Goal: Information Seeking & Learning: Learn about a topic

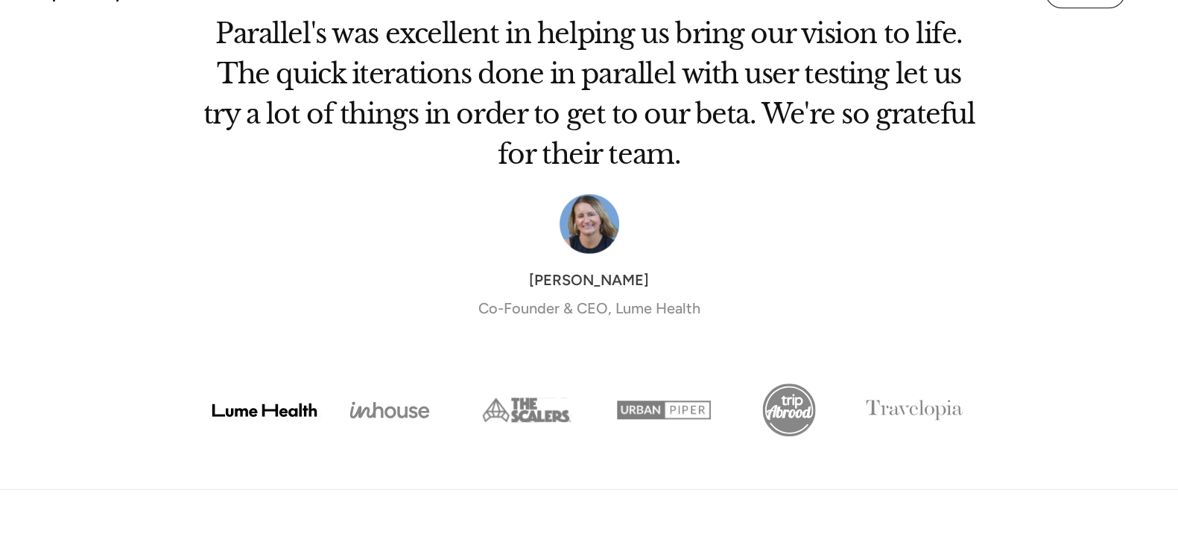
scroll to position [5844, 0]
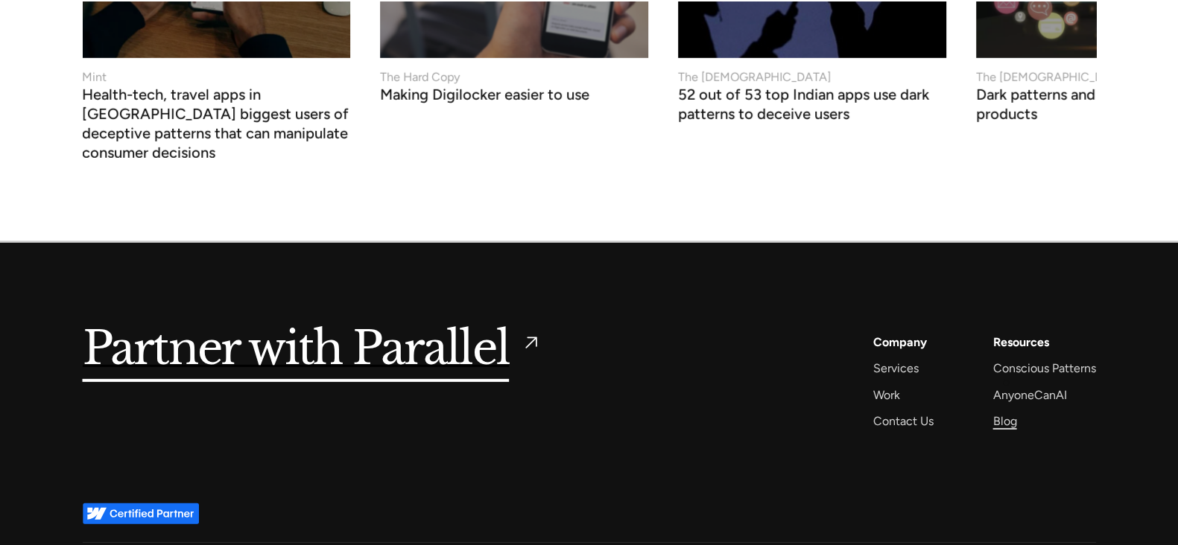
click at [1005, 411] on div "Blog" at bounding box center [1005, 421] width 24 height 20
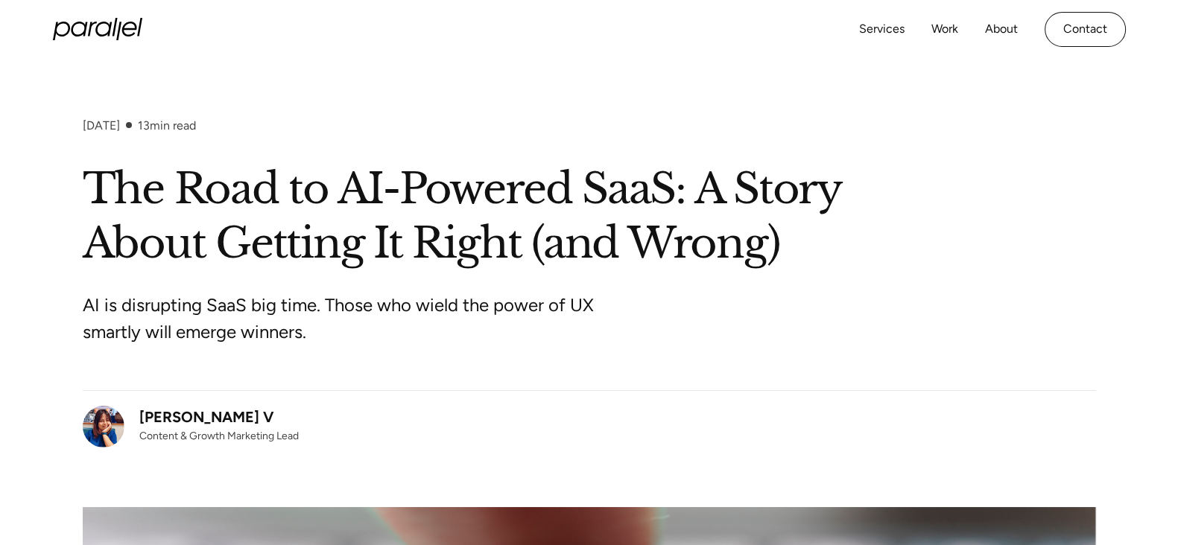
click at [343, 184] on h1 "The Road to AI-Powered SaaS: A Story About Getting It Right (and Wrong)" at bounding box center [589, 216] width 1013 height 109
click at [350, 240] on h1 "The Road to AI-Powered SaaS: A Story About Getting It Right (and Wrong)" at bounding box center [589, 216] width 1013 height 109
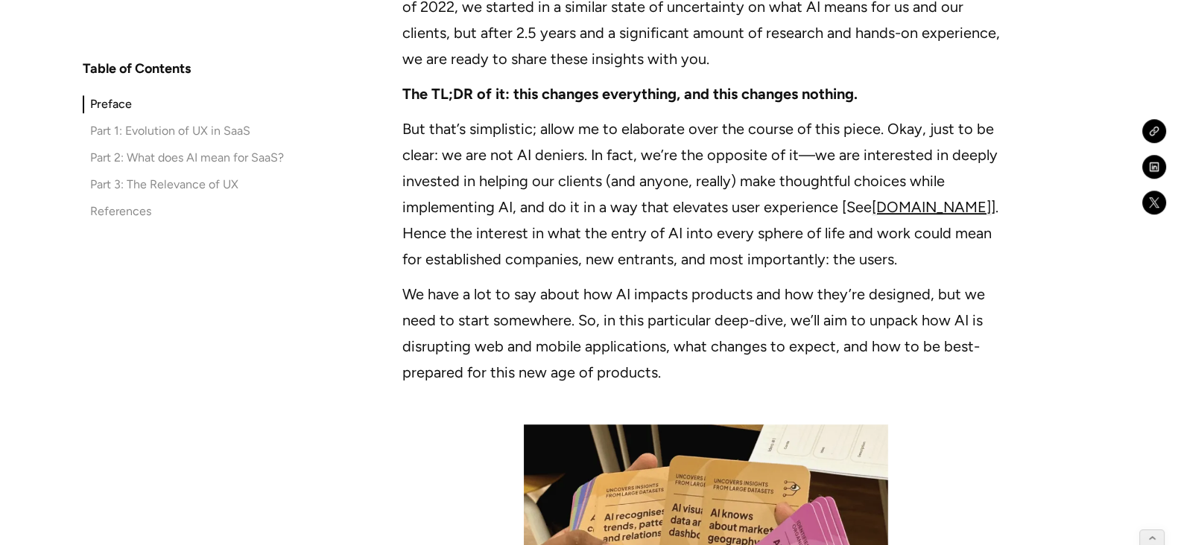
click at [215, 134] on div "Part 1: Evolution of UX in SaaS" at bounding box center [170, 131] width 160 height 18
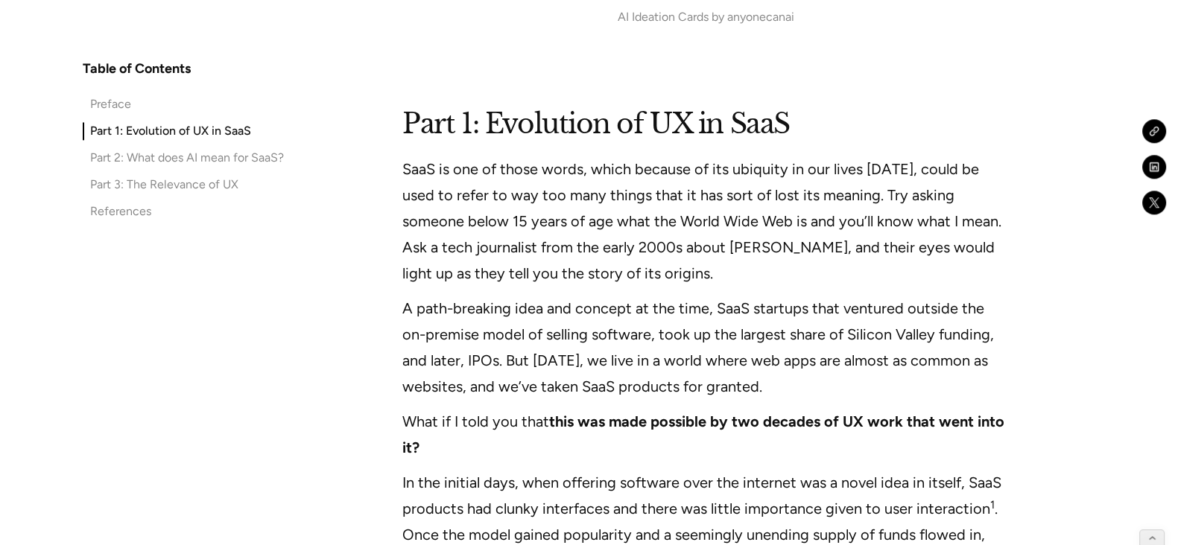
scroll to position [2041, 0]
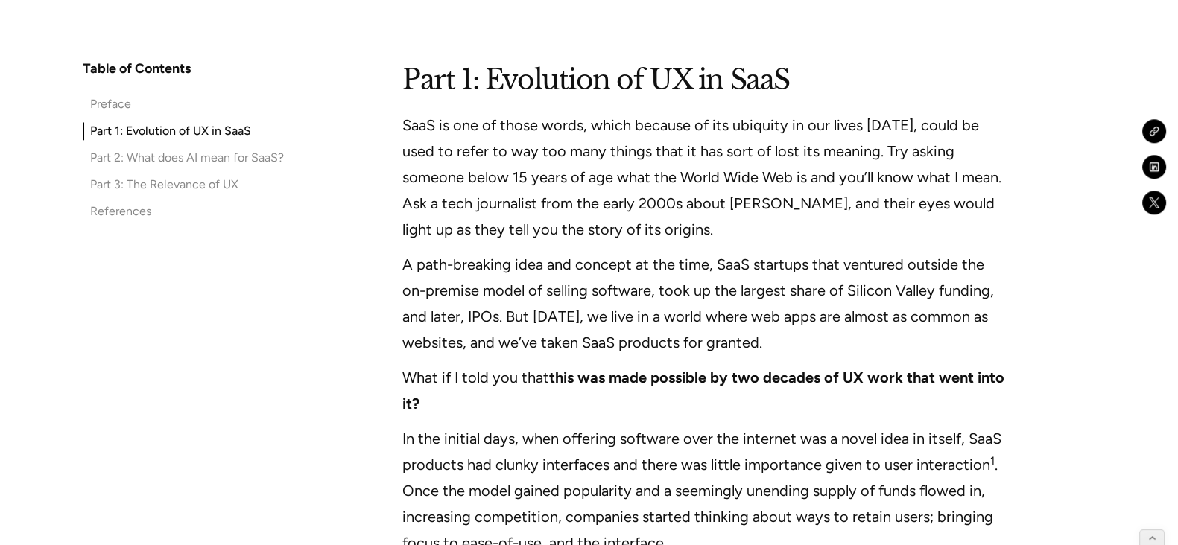
click at [216, 158] on div "Part 2: What does AI mean for SaaS?" at bounding box center [187, 158] width 194 height 18
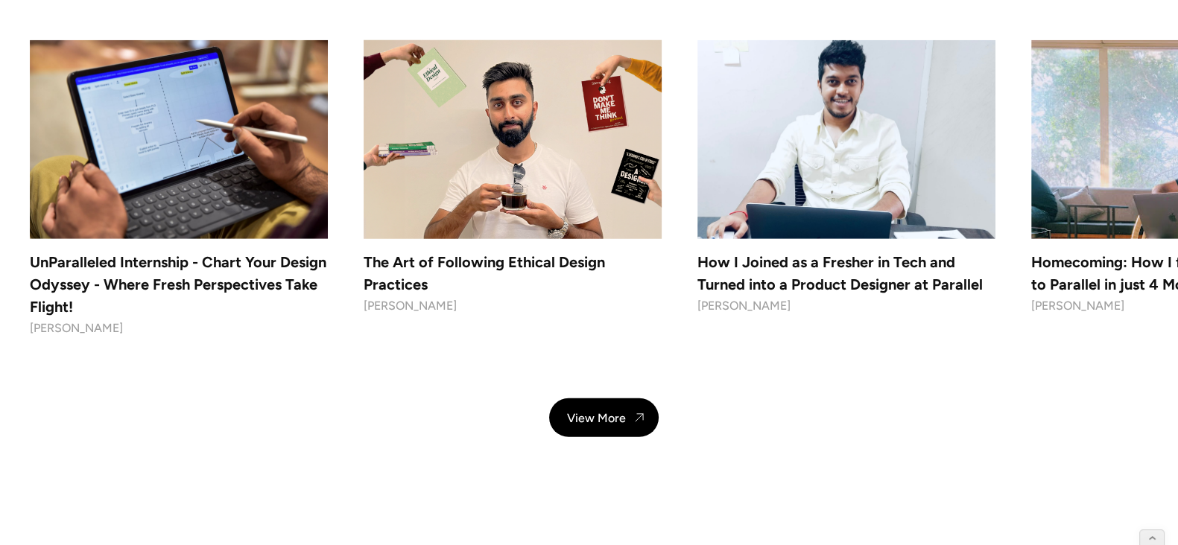
scroll to position [12491, 0]
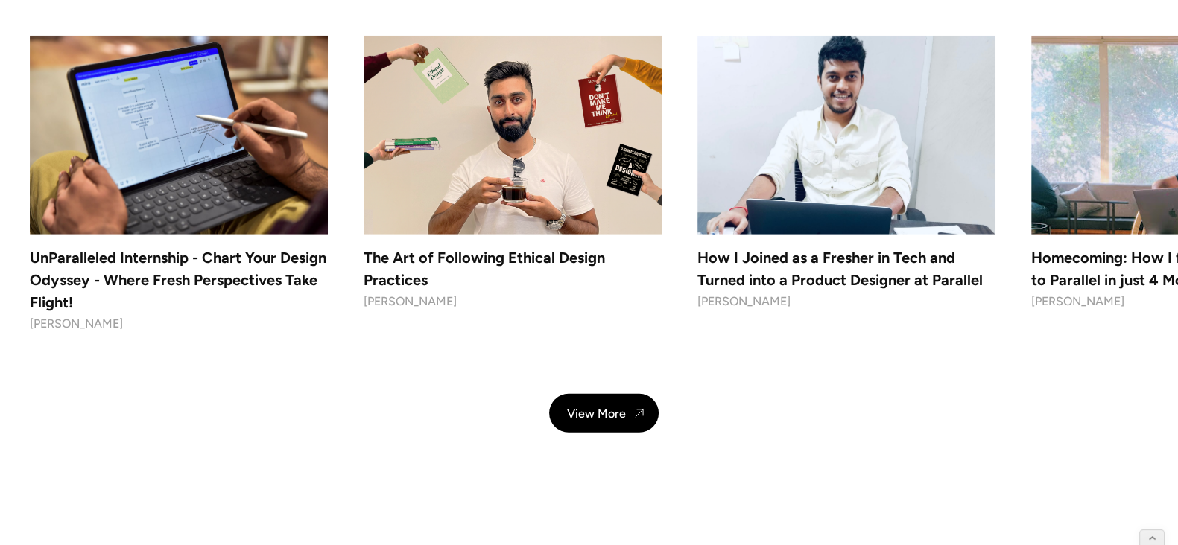
click at [458, 426] on div "View More" at bounding box center [604, 413] width 1148 height 39
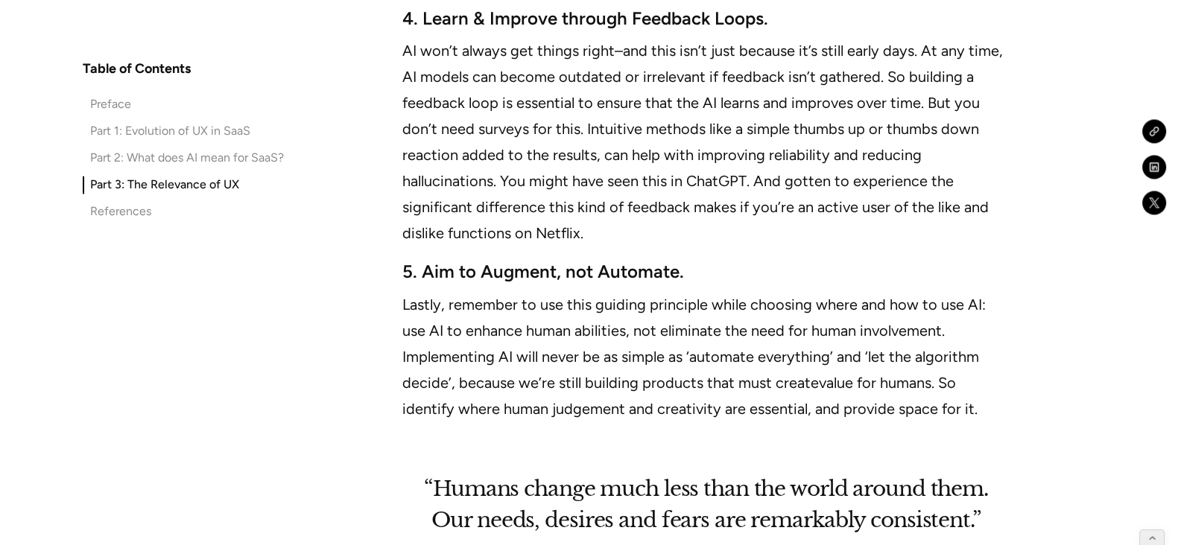
scroll to position [10320, 0]
